Goal: Task Accomplishment & Management: Manage account settings

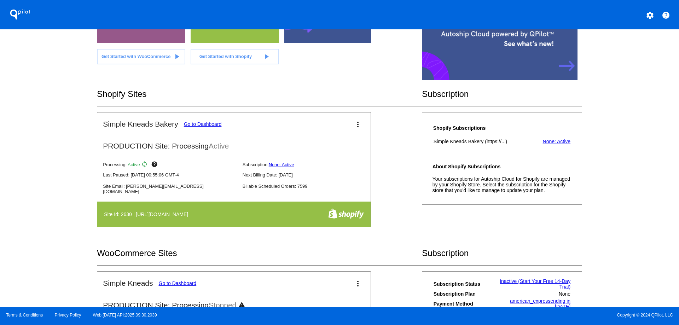
scroll to position [71, 0]
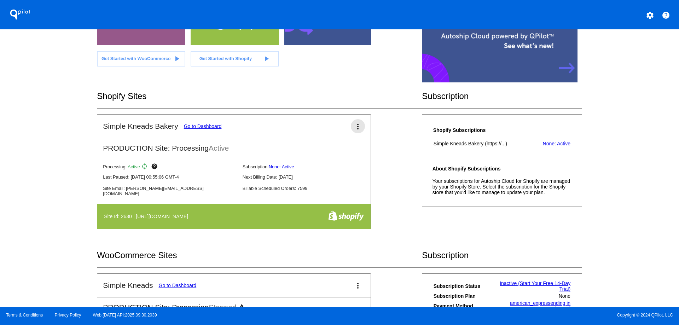
click at [356, 125] on mat-icon "more_vert" at bounding box center [358, 126] width 8 height 8
click at [347, 150] on link "edit edit" at bounding box center [329, 147] width 66 height 17
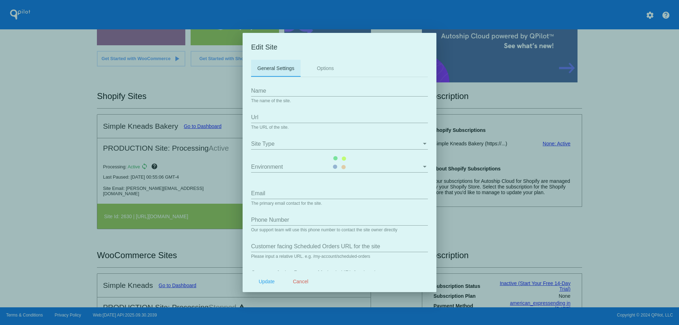
type input "Simple Kneads Bakery"
type input "[URL][DOMAIN_NAME]"
type input "[PERSON_NAME][EMAIL_ADDRESS][DOMAIN_NAME]"
type input "0000000000"
type input "/a/autoship/subscriptions"
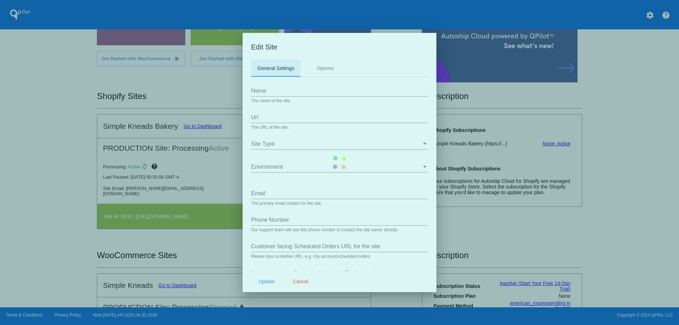
type input "/a/autoship/payment_methods"
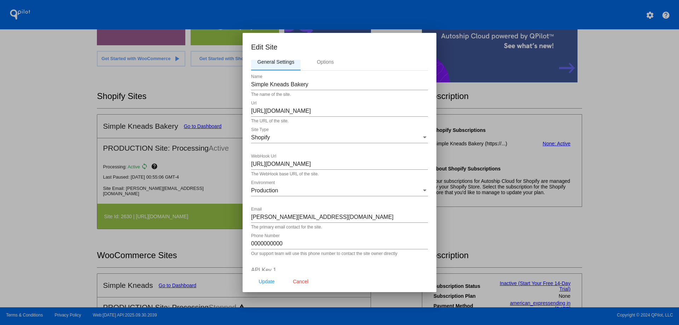
scroll to position [0, 0]
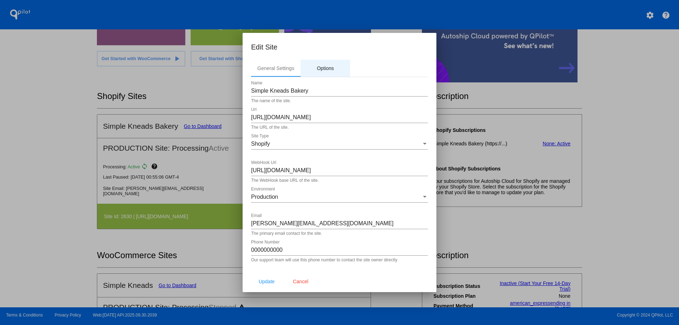
click at [328, 68] on div "Options" at bounding box center [325, 68] width 17 height 6
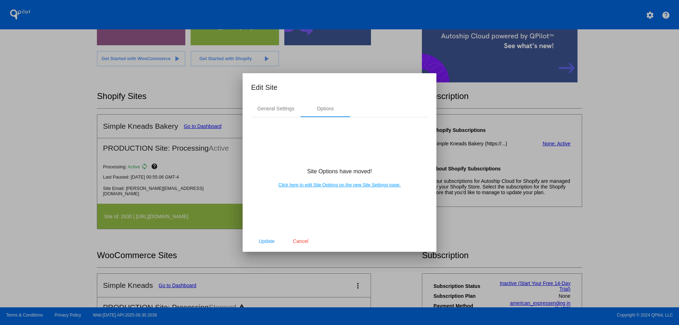
click at [366, 186] on link "Click here to edit Site Options on the new Site Settings page." at bounding box center [339, 184] width 122 height 5
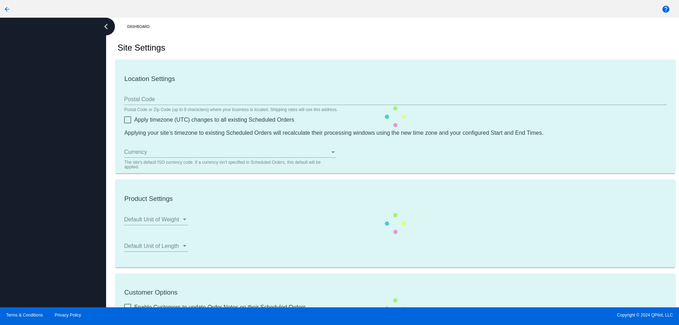
type input "27253"
checkbox input "true"
type input "20:00"
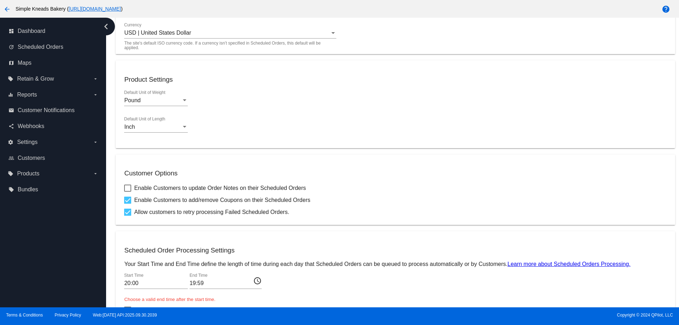
scroll to position [207, 0]
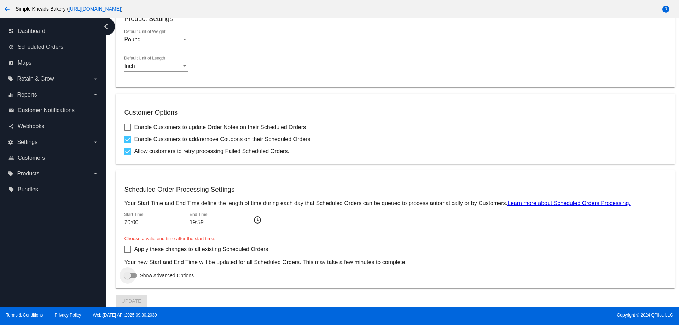
click at [132, 276] on div at bounding box center [130, 275] width 13 height 5
click at [128, 278] on input "Show Advanced Options" at bounding box center [127, 278] width 0 height 0
checkbox input "true"
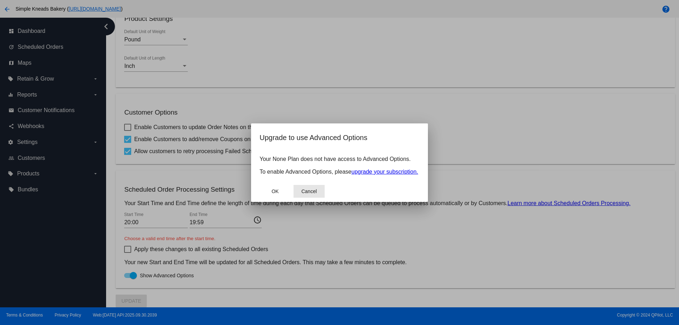
drag, startPoint x: 305, startPoint y: 195, endPoint x: 295, endPoint y: 190, distance: 11.2
click at [306, 194] on span "Cancel" at bounding box center [309, 191] width 16 height 6
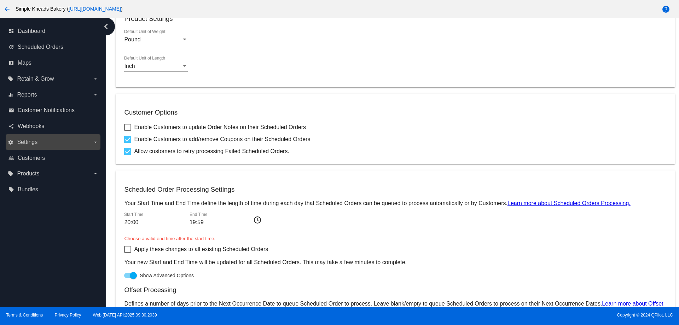
click at [58, 141] on label "settings Settings arrow_drop_down" at bounding box center [53, 142] width 90 height 11
click at [0, 0] on input "settings Settings arrow_drop_down" at bounding box center [0, 0] width 0 height 0
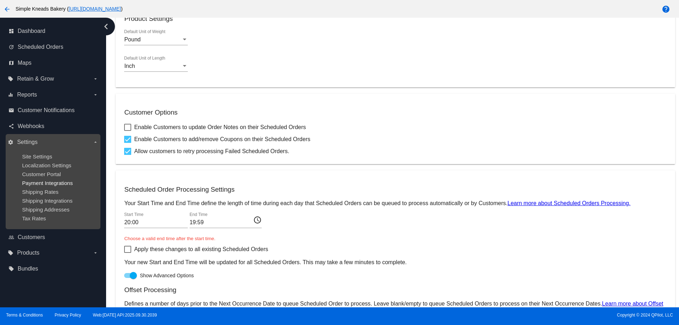
click at [54, 182] on span "Payment Integrations" at bounding box center [47, 183] width 51 height 6
